Goal: Find specific page/section: Find specific page/section

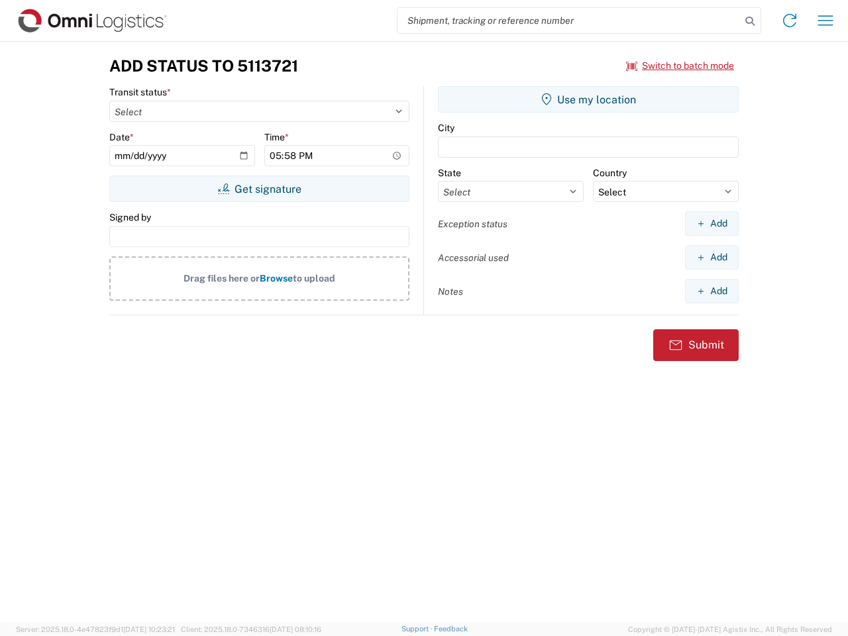
click at [569, 21] on input "search" at bounding box center [568, 20] width 343 height 25
click at [750, 21] on icon at bounding box center [750, 21] width 19 height 19
click at [790, 21] on icon at bounding box center [789, 20] width 21 height 21
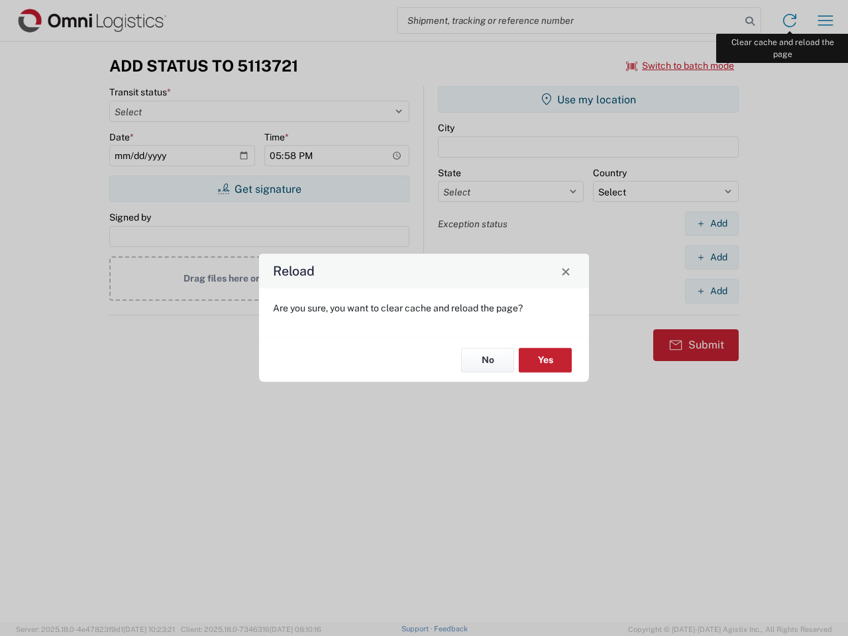
click at [825, 21] on div "Reload Are you sure, you want to clear cache and reload the page? No Yes" at bounding box center [424, 318] width 848 height 636
click at [680, 66] on div "Reload Are you sure, you want to clear cache and reload the page? No Yes" at bounding box center [424, 318] width 848 height 636
click at [259, 189] on div "Reload Are you sure, you want to clear cache and reload the page? No Yes" at bounding box center [424, 318] width 848 height 636
click at [588, 99] on div "Reload Are you sure, you want to clear cache and reload the page? No Yes" at bounding box center [424, 318] width 848 height 636
click at [712, 223] on div "Reload Are you sure, you want to clear cache and reload the page? No Yes" at bounding box center [424, 318] width 848 height 636
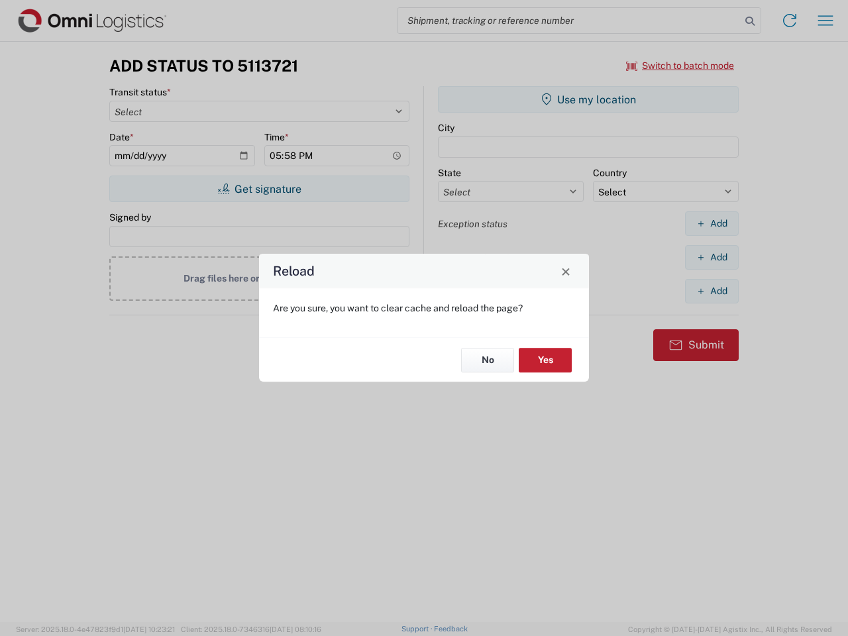
click at [712, 257] on div "Reload Are you sure, you want to clear cache and reload the page? No Yes" at bounding box center [424, 318] width 848 height 636
click at [712, 291] on div "Reload Are you sure, you want to clear cache and reload the page? No Yes" at bounding box center [424, 318] width 848 height 636
